Goal: Contribute content: Contribute content

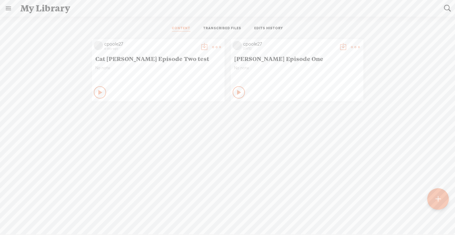
click at [139, 62] on div "Cat [PERSON_NAME] Episode Two test" at bounding box center [158, 58] width 129 height 10
click at [108, 60] on span "Cat [PERSON_NAME] Episode Two test" at bounding box center [158, 58] width 126 height 7
click at [98, 91] on icon at bounding box center [101, 92] width 6 height 6
click at [97, 91] on icon at bounding box center [100, 92] width 6 height 6
click at [202, 47] on t at bounding box center [204, 47] width 9 height 9
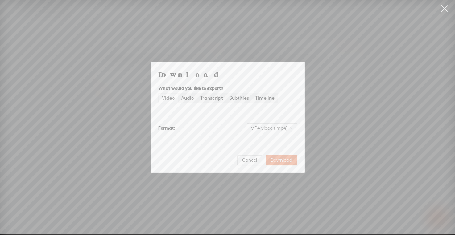
click at [170, 99] on div "Video" at bounding box center [168, 98] width 13 height 9
click at [159, 94] on input "Video" at bounding box center [159, 94] width 0 height 0
click at [286, 161] on span "Download" at bounding box center [282, 160] width 22 height 6
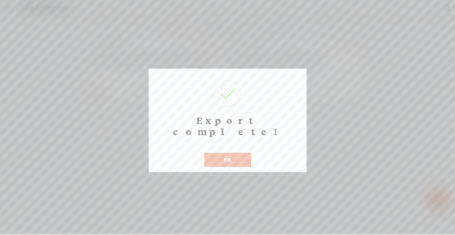
click at [213, 153] on button "OK" at bounding box center [227, 160] width 47 height 14
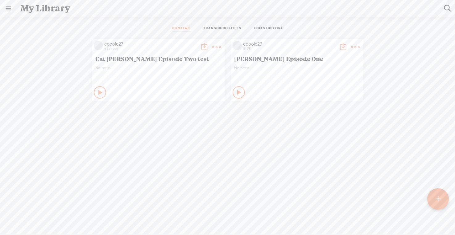
click at [213, 44] on t at bounding box center [216, 47] width 9 height 9
click at [175, 138] on link "Delete" at bounding box center [187, 139] width 62 height 14
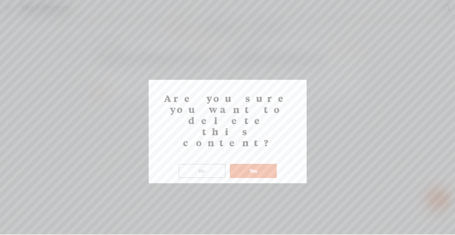
click at [249, 164] on button "Yes" at bounding box center [253, 171] width 47 height 14
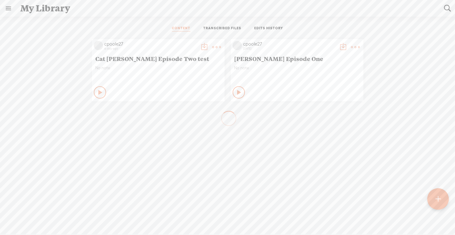
click at [217, 44] on t at bounding box center [216, 47] width 9 height 9
click at [179, 63] on link "Edit" at bounding box center [187, 68] width 62 height 14
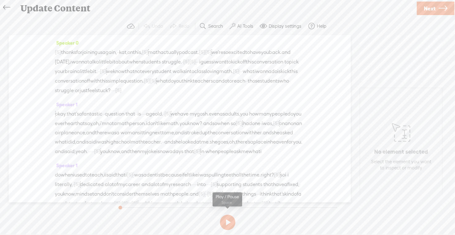
click at [233, 219] on button at bounding box center [227, 222] width 15 height 15
click at [230, 220] on button at bounding box center [227, 222] width 15 height 15
click at [211, 52] on span "[S]" at bounding box center [208, 52] width 6 height 6
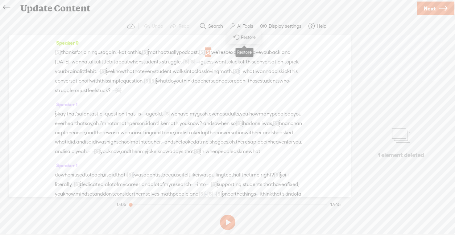
click at [244, 33] on span "Restore" at bounding box center [244, 37] width 31 height 11
click at [211, 51] on span "[S]" at bounding box center [208, 52] width 6 height 6
click at [243, 39] on span "Restore" at bounding box center [249, 37] width 16 height 6
click at [205, 52] on span "[S]" at bounding box center [202, 52] width 6 height 6
click at [237, 35] on span "Restore" at bounding box center [241, 37] width 16 height 6
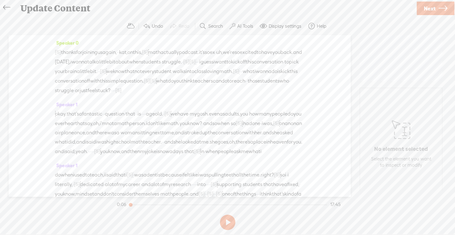
click at [133, 52] on span "on" at bounding box center [130, 52] width 6 height 9
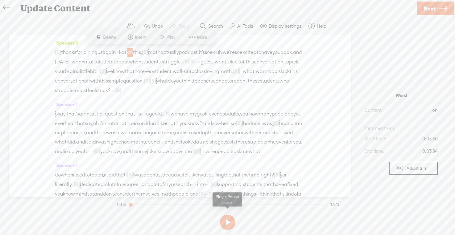
click at [224, 219] on button at bounding box center [227, 222] width 15 height 15
click at [160, 50] on span "math" at bounding box center [154, 52] width 12 height 9
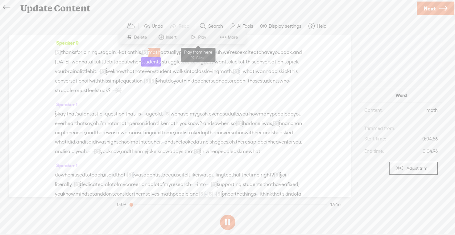
click at [194, 38] on span at bounding box center [193, 37] width 9 height 11
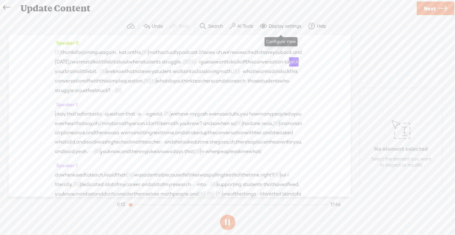
click at [288, 31] on button "Display settings" at bounding box center [281, 26] width 48 height 12
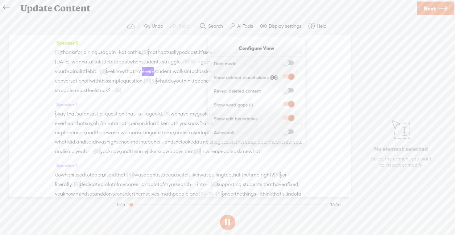
click at [332, 113] on div "Speaker 0 [S] · · · · so thanks for joining us again, · · kat, on this, [S] uh,…" at bounding box center [180, 116] width 342 height 162
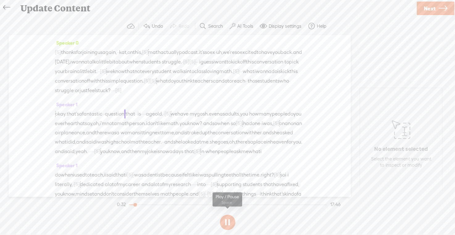
click at [226, 227] on button at bounding box center [227, 222] width 15 height 15
click at [8, 10] on icon at bounding box center [6, 8] width 7 height 14
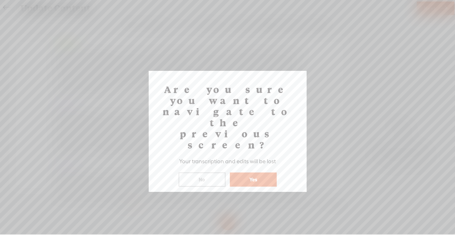
click at [253, 173] on button "Yes" at bounding box center [253, 180] width 47 height 14
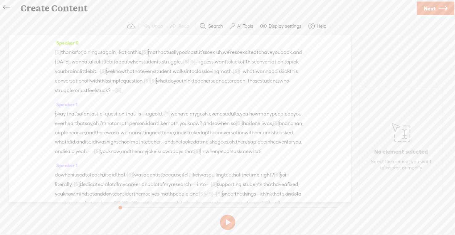
click at [434, 8] on span "Next" at bounding box center [430, 9] width 12 height 16
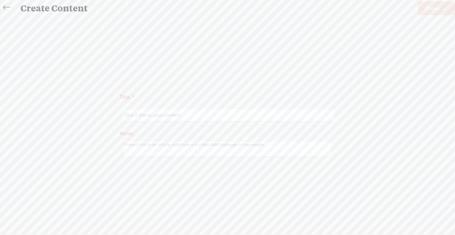
click at [144, 113] on input "text" at bounding box center [228, 116] width 211 height 12
click at [178, 113] on input "[PERSON_NAME] Episode One" at bounding box center [228, 116] width 211 height 12
drag, startPoint x: 179, startPoint y: 114, endPoint x: 173, endPoint y: 114, distance: 5.9
click at [173, 114] on input "[PERSON_NAME] Episode One" at bounding box center [228, 116] width 211 height 12
type input "[PERSON_NAME] Episode two test"
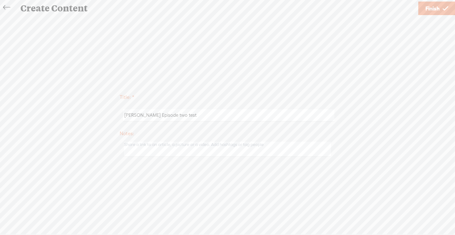
click at [434, 4] on span "Finish" at bounding box center [432, 9] width 14 height 16
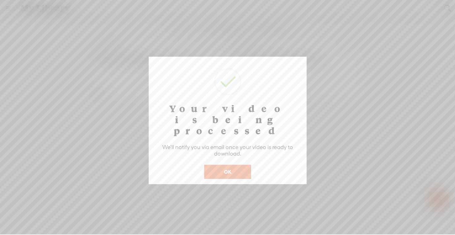
click at [238, 165] on button "OK" at bounding box center [227, 172] width 47 height 14
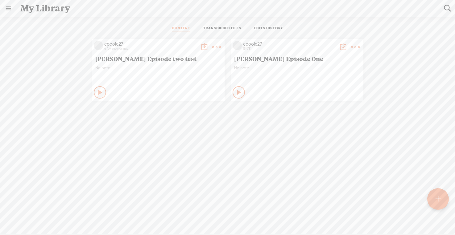
click at [432, 201] on div at bounding box center [438, 200] width 22 height 22
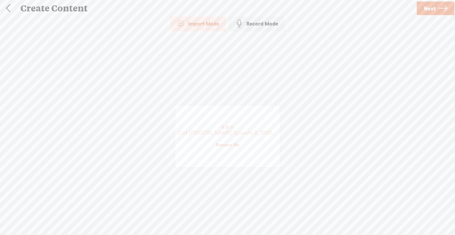
click at [428, 6] on span "Next" at bounding box center [430, 9] width 12 height 16
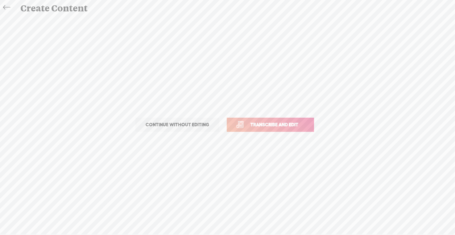
click at [278, 129] on link "Transcribe and edit" at bounding box center [270, 125] width 87 height 14
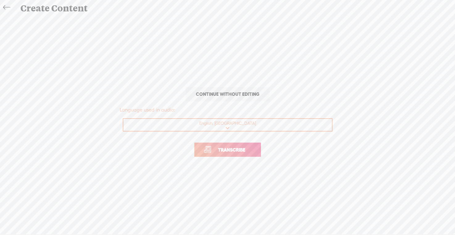
click at [247, 143] on p "Transcribe" at bounding box center [228, 149] width 216 height 27
click at [245, 147] on span "Transcribe" at bounding box center [232, 150] width 40 height 7
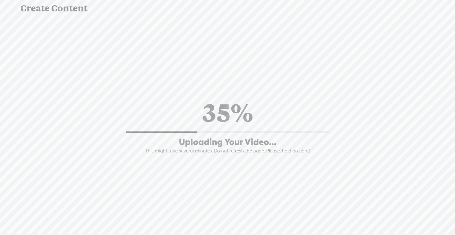
click at [245, 146] on div "Uploading Your Video..." at bounding box center [228, 142] width 98 height 12
